Goal: Task Accomplishment & Management: Manage account settings

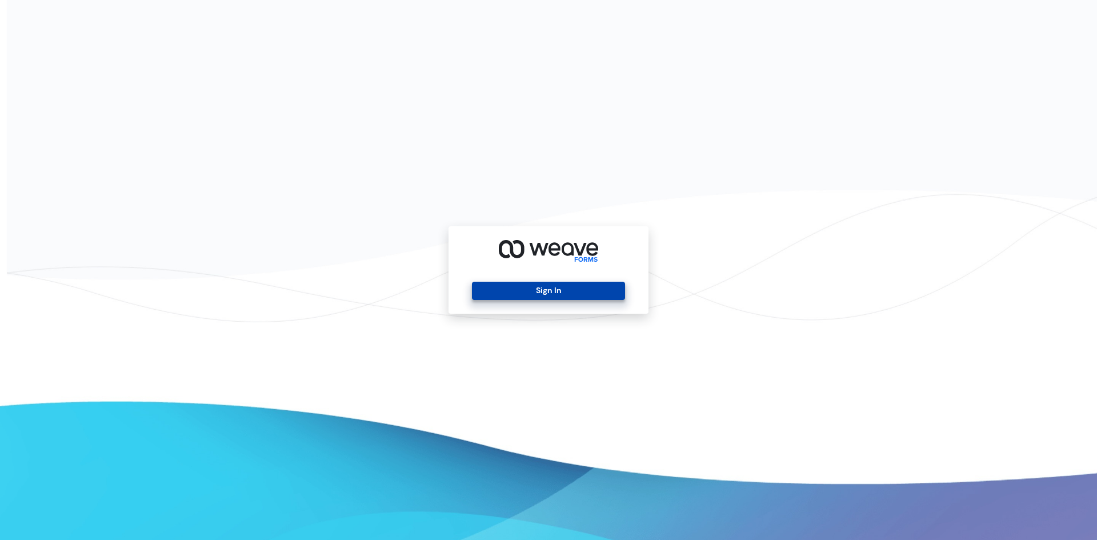
click at [574, 286] on button "Sign In" at bounding box center [548, 291] width 153 height 18
